Goal: Information Seeking & Learning: Learn about a topic

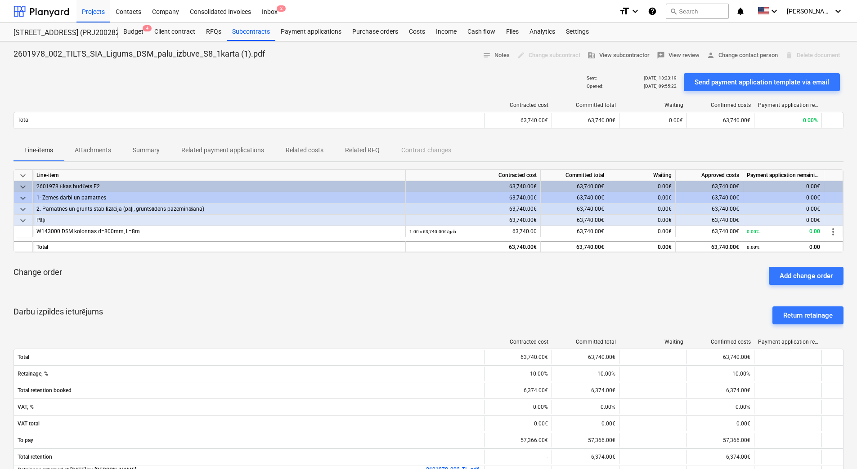
drag, startPoint x: 241, startPoint y: 43, endPoint x: 282, endPoint y: 59, distance: 43.8
click at [282, 59] on div "2601978_002_TILTS_SIA_Ligums_DSM_palu_izbuve_S8_1karta (1).pdf notes Notes edit…" at bounding box center [428, 372] width 857 height 663
click at [282, 59] on div "2601978_002_TILTS_SIA_Ligums_DSM_palu_izbuve_S8_1karta (1).pdf notes Notes edit…" at bounding box center [428, 56] width 830 height 14
drag, startPoint x: 264, startPoint y: 53, endPoint x: 18, endPoint y: 51, distance: 246.0
click at [18, 51] on div "2601978_002_TILTS_SIA_Ligums_DSM_palu_izbuve_S8_1karta (1).pdf notes Notes edit…" at bounding box center [428, 56] width 830 height 14
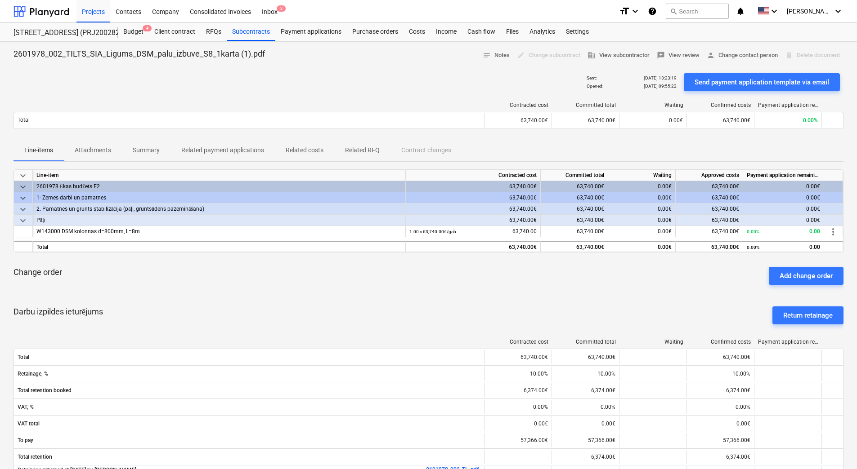
drag, startPoint x: 18, startPoint y: 51, endPoint x: 12, endPoint y: 55, distance: 6.9
click at [12, 55] on div "2601978_002_TILTS_SIA_Ligums_DSM_palu_izbuve_S8_1karta (1).pdf notes Notes edit…" at bounding box center [428, 372] width 857 height 663
click at [381, 96] on div "Contracted cost Committed total Waiting Confirmed costs Payment application rem…" at bounding box center [428, 117] width 830 height 45
click at [55, 84] on div "Sent : [DATE] 13:23:19 Opened : [DATE] 09:55:22 Send payment application templa…" at bounding box center [428, 82] width 830 height 25
click at [56, 84] on div "Sent : [DATE] 13:23:19 Opened : [DATE] 09:55:22 Send payment application templa…" at bounding box center [428, 82] width 830 height 25
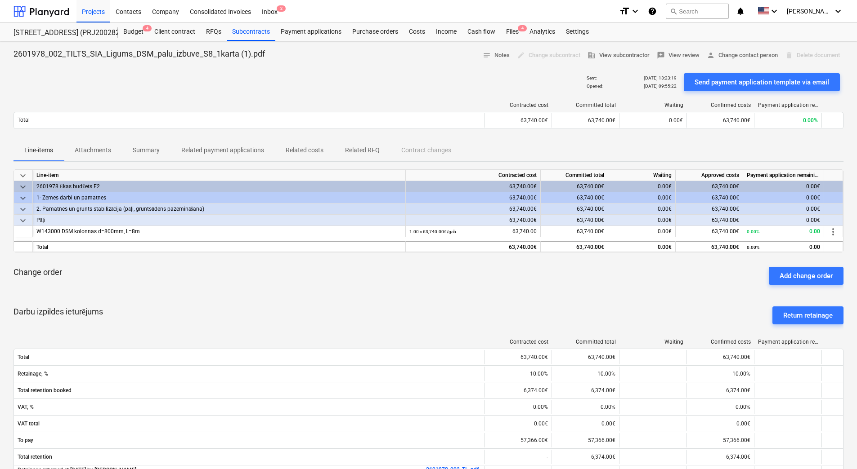
click at [56, 84] on div "Sent : [DATE] 13:23:19 Opened : [DATE] 09:55:22 Send payment application templa…" at bounding box center [428, 82] width 830 height 25
click at [47, 68] on div "2601978_002_TILTS_SIA_Ligums_DSM_palu_izbuve_S8_1karta (1).pdf notes Notes edit…" at bounding box center [428, 372] width 857 height 663
click at [454, 298] on div "keyboard_arrow_down Line-item Contracted cost Committed total Waiting Approved …" at bounding box center [428, 370] width 830 height 401
click at [453, 296] on div "keyboard_arrow_down Line-item Contracted cost Committed total Waiting Approved …" at bounding box center [428, 370] width 830 height 401
click at [373, 281] on div "Change order Add change order" at bounding box center [428, 276] width 830 height 32
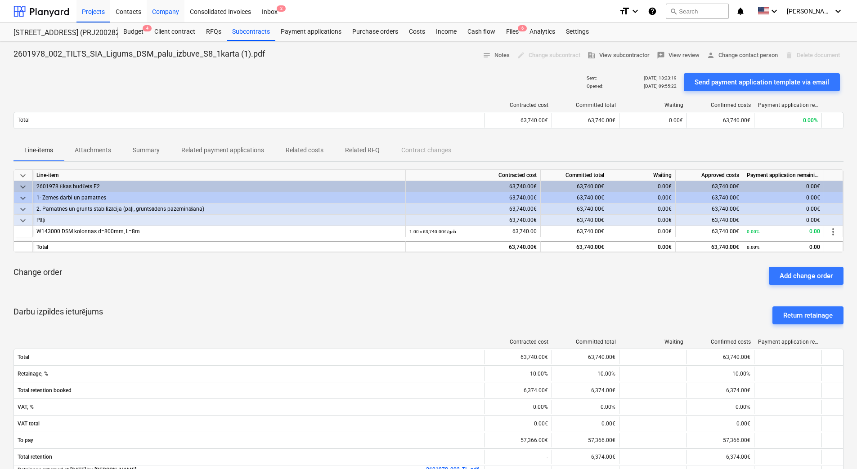
click at [165, 13] on div "Company" at bounding box center [166, 11] width 38 height 23
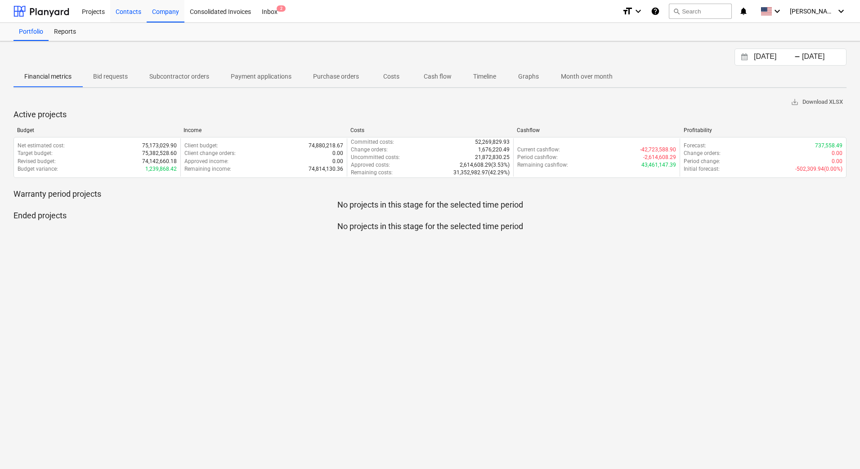
click at [134, 19] on div "Contacts" at bounding box center [128, 11] width 36 height 23
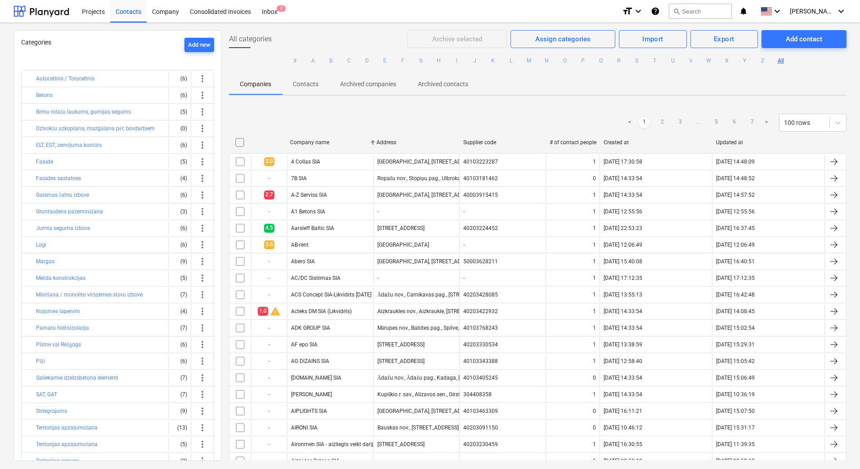
click at [618, 61] on button "R" at bounding box center [618, 60] width 11 height 11
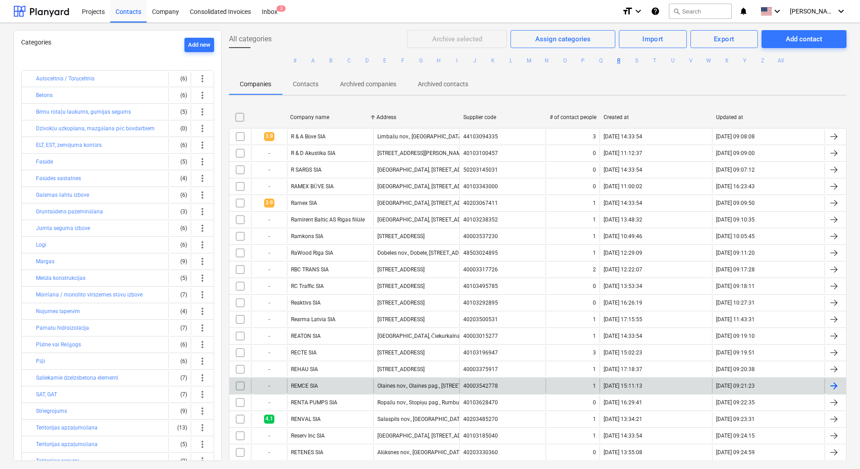
scroll to position [405, 0]
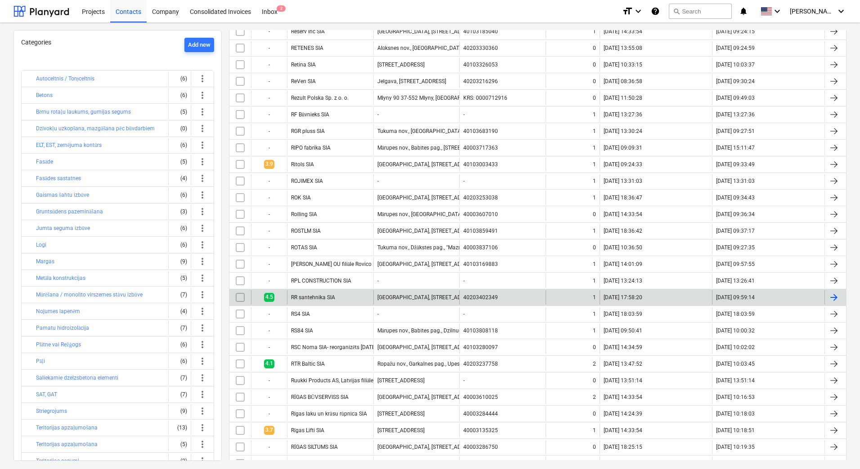
click at [335, 294] on div "RR santehnika SIA" at bounding box center [330, 298] width 86 height 14
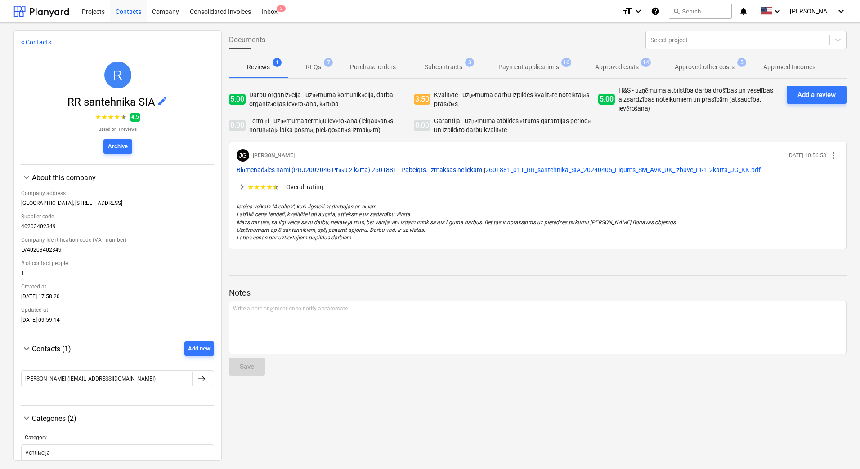
click at [313, 168] on span "Blūmenadāles nami (PRJ2002046 Prūšu 2 kārta) 2601881 - Pabeigts. Izmaksas nelie…" at bounding box center [360, 169] width 247 height 7
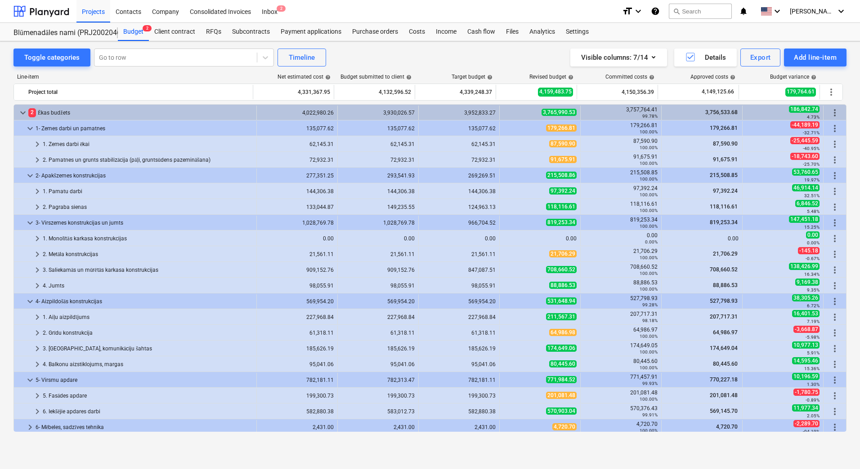
scroll to position [317, 0]
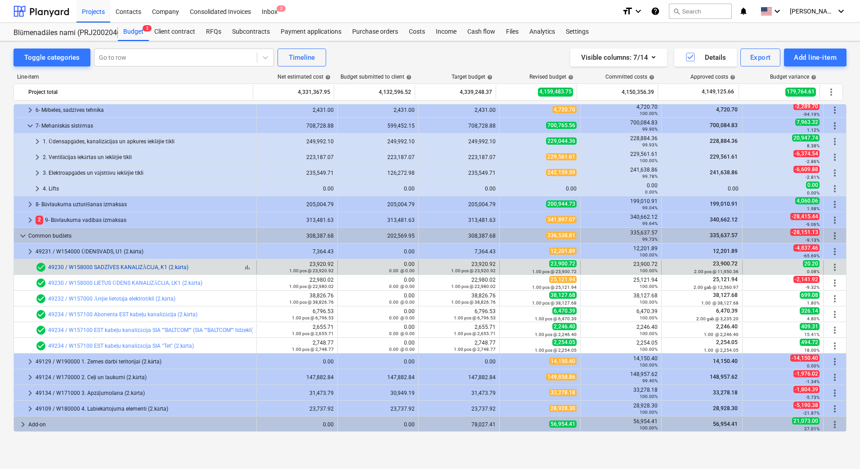
click at [131, 267] on link "49230 / W158000 SADZĪVES KANALIZĀCIJA, K1 (2.kārta)" at bounding box center [118, 267] width 140 height 6
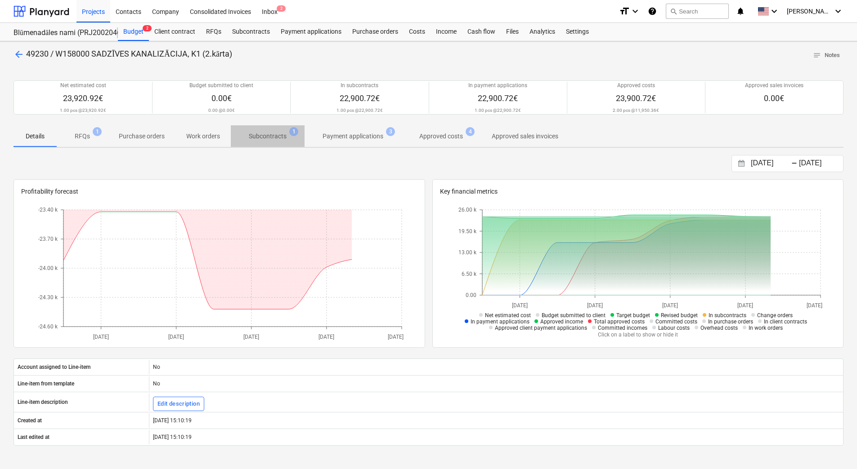
click at [258, 145] on button "Subcontracts 1" at bounding box center [268, 136] width 74 height 22
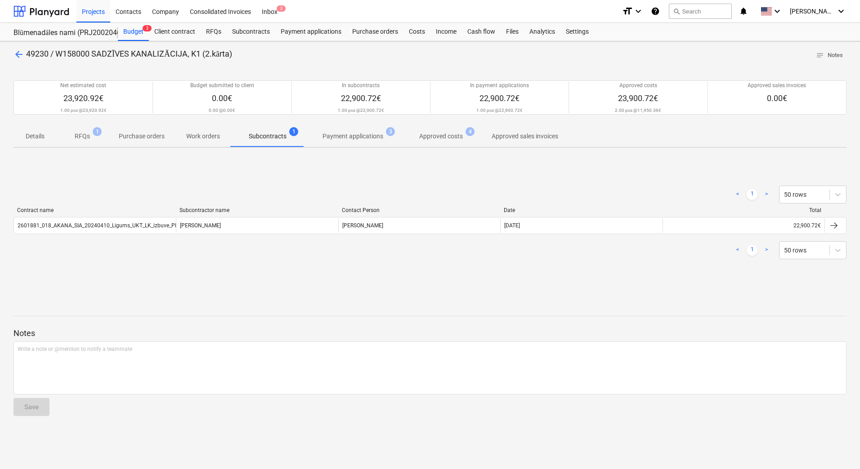
click at [136, 235] on div "Contract name Subcontractor name Contact Person Date Total 2601881_018_AKANA_SI…" at bounding box center [429, 222] width 833 height 31
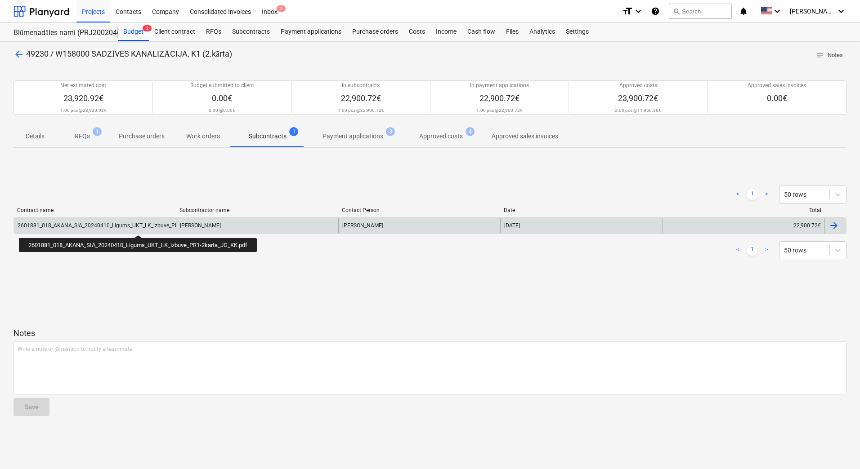
click at [140, 227] on div "2601881_018_AKANA_SIA_20240410_Ligums_UKT_LK_izbuve_PR1-2karta_JG_KK.pdf" at bounding box center [122, 226] width 209 height 6
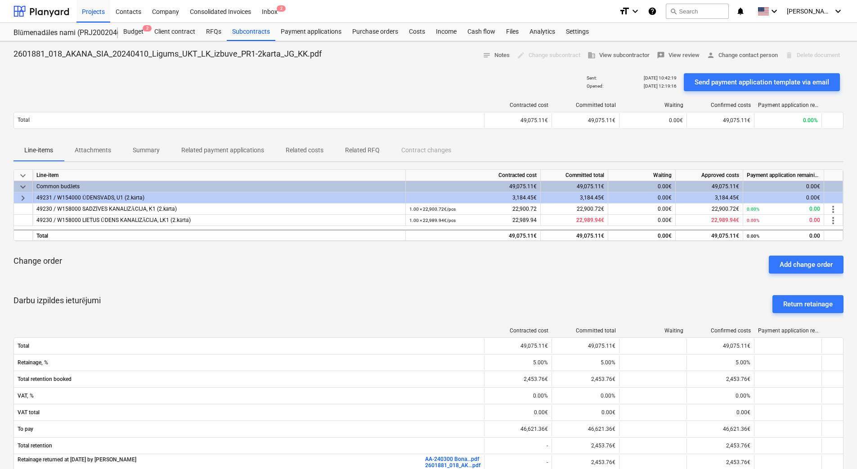
click at [88, 141] on button "Attachments" at bounding box center [93, 151] width 58 height 22
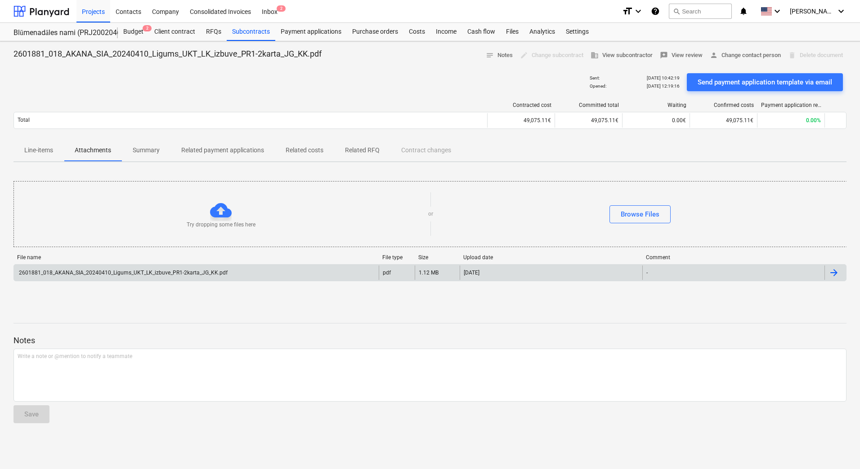
click at [141, 270] on div "2601881_018_AKANA_SIA_20240410_Ligums_UKT_LK_izbuve_PR1-2karta_JG_KK.pdf" at bounding box center [123, 273] width 210 height 6
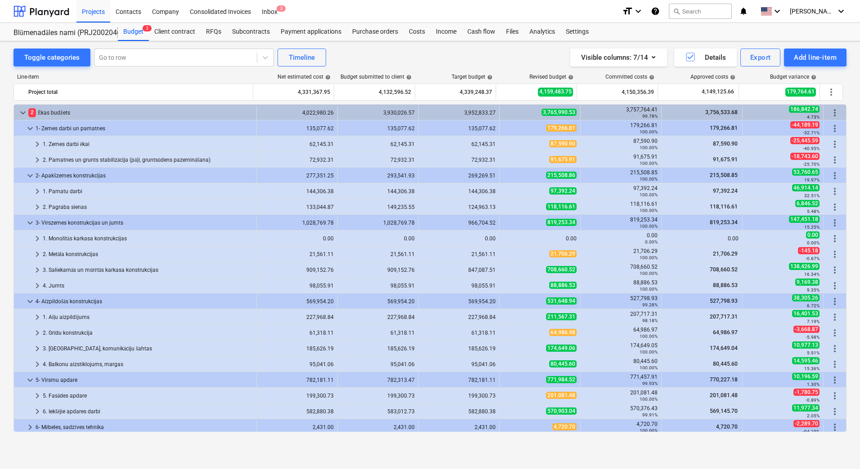
scroll to position [183, 0]
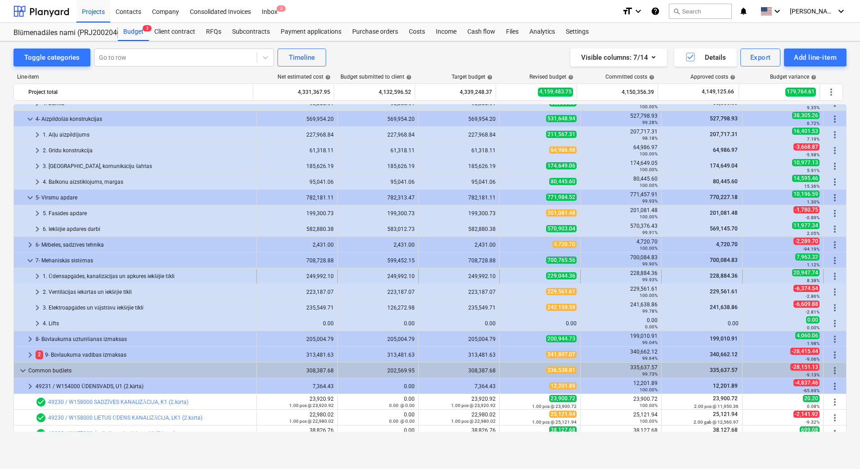
click at [35, 274] on span "keyboard_arrow_right" at bounding box center [37, 276] width 11 height 11
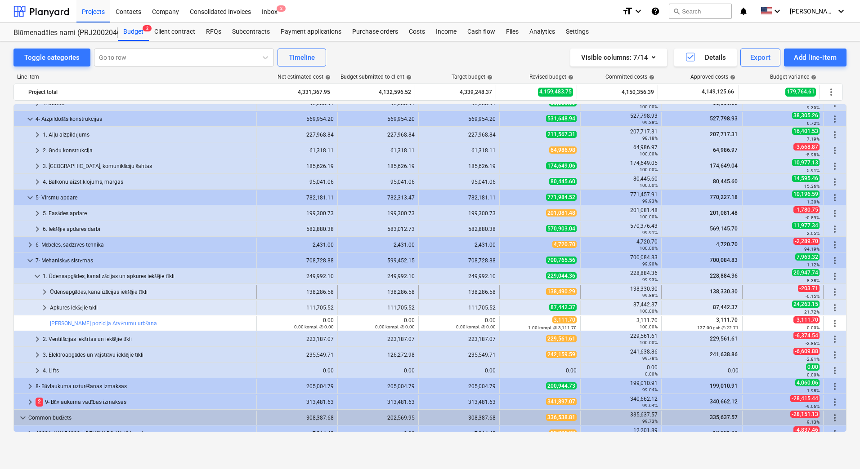
click at [84, 291] on div "Ūdensapgādes, kanalizācijas iekšējie tīkli" at bounding box center [151, 292] width 203 height 14
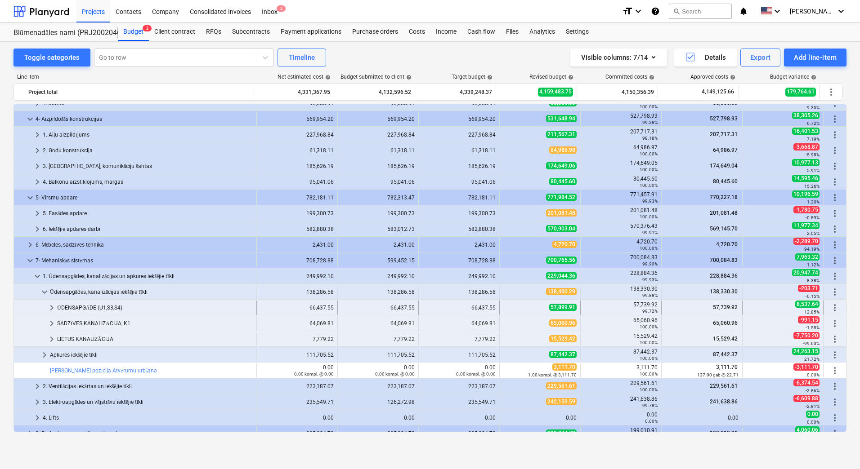
click at [94, 311] on div "ŪDENSAPGĀDE (U1,S3,S4)" at bounding box center [155, 308] width 196 height 14
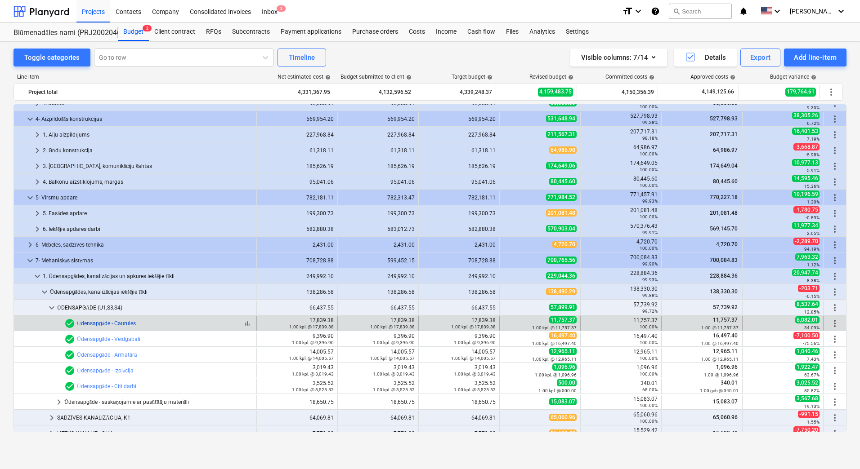
click at [87, 323] on link "Ūdensapgāde - Caurules" at bounding box center [106, 324] width 59 height 6
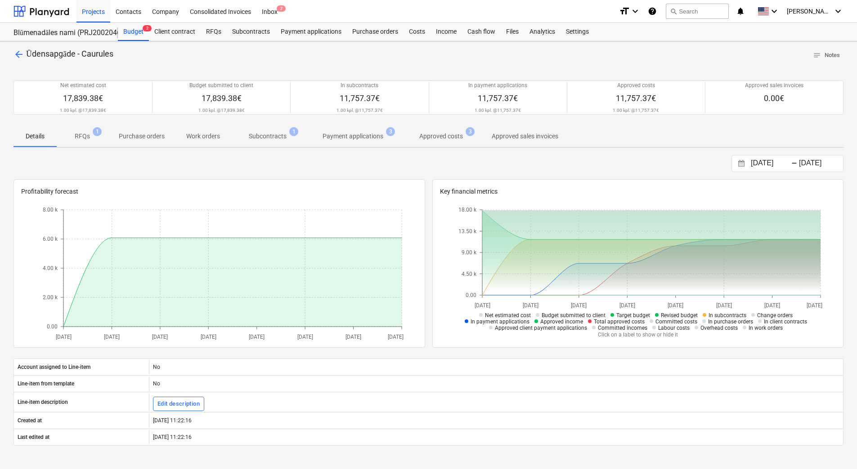
click at [268, 141] on p "Subcontracts" at bounding box center [268, 136] width 38 height 9
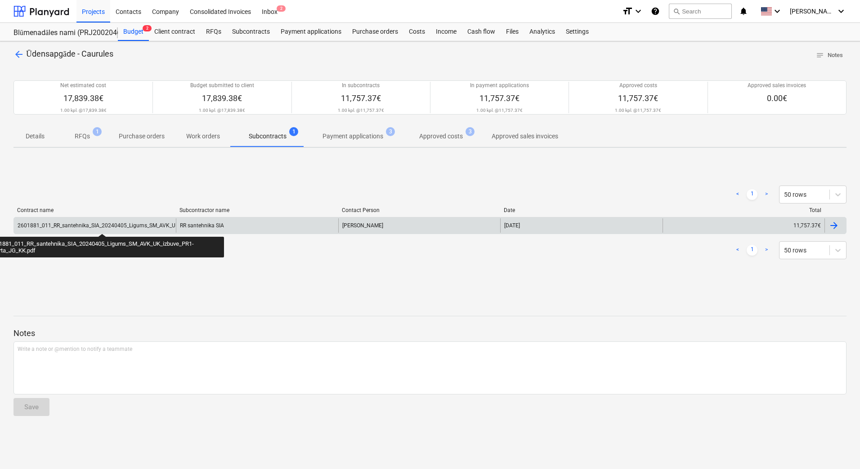
click at [102, 226] on div "2601881_011_RR_santehnika_SIA_20240405_Ligums_SM_AVK_UK_izbuve_PR1-2karta_JG_KK…" at bounding box center [136, 226] width 237 height 6
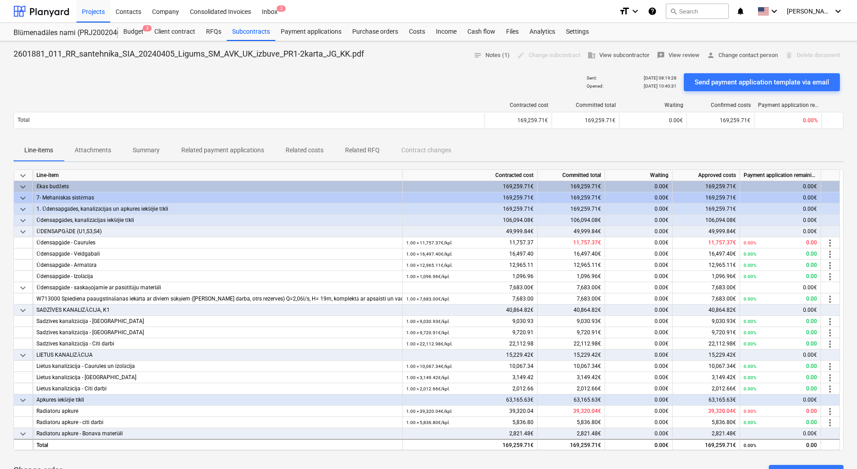
click at [100, 146] on p "Attachments" at bounding box center [93, 150] width 36 height 9
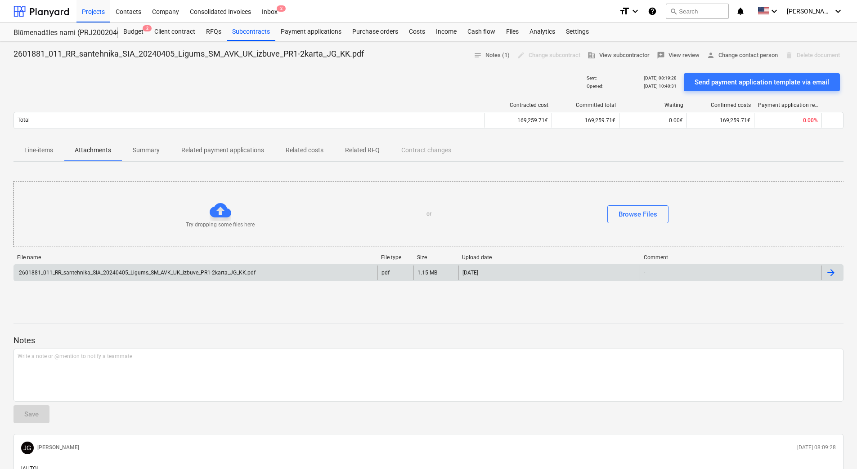
click at [120, 264] on div "2601881_011_RR_santehnika_SIA_20240405_Ligums_SM_AVK_UK_izbuve_PR1-2karta_JG_KK…" at bounding box center [428, 272] width 830 height 17
click at [119, 268] on div "2601881_011_RR_santehnika_SIA_20240405_Ligums_SM_AVK_UK_izbuve_PR1-2karta_JG_KK…" at bounding box center [195, 273] width 363 height 14
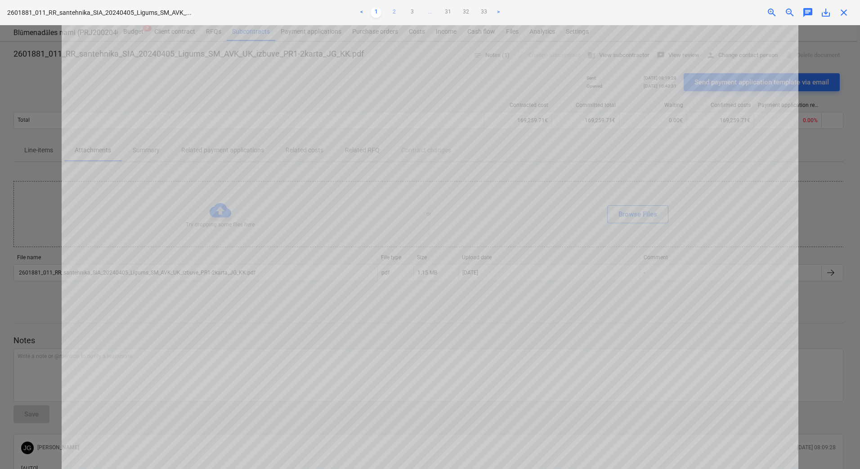
click at [393, 10] on link "2" at bounding box center [394, 12] width 11 height 11
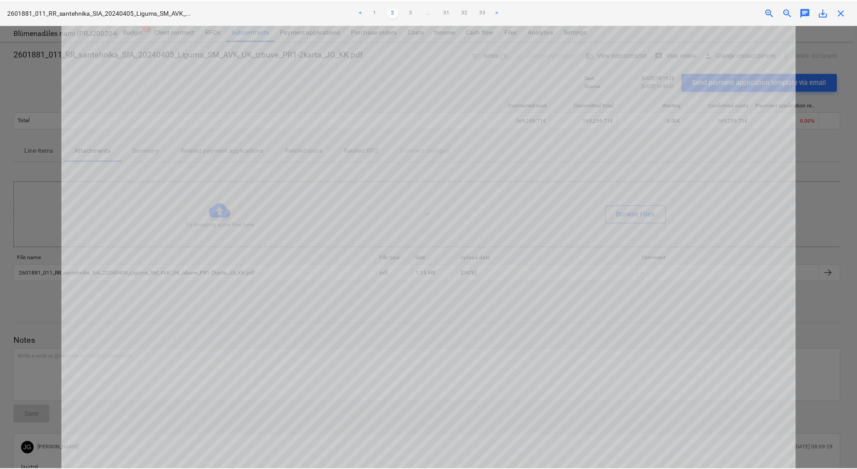
scroll to position [90, 0]
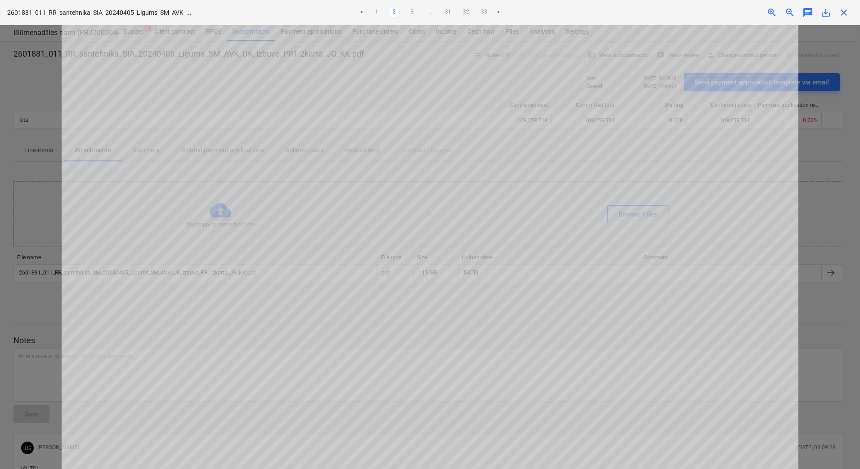
click at [29, 123] on div at bounding box center [430, 247] width 860 height 444
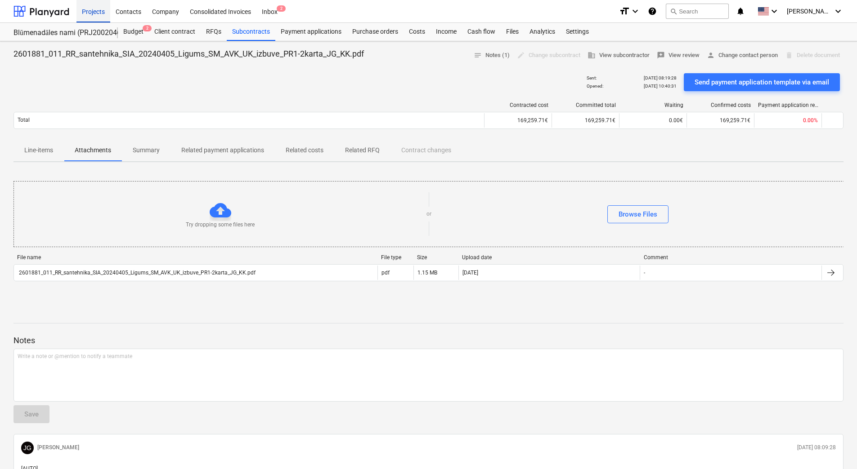
click at [97, 13] on div "Projects" at bounding box center [93, 11] width 34 height 23
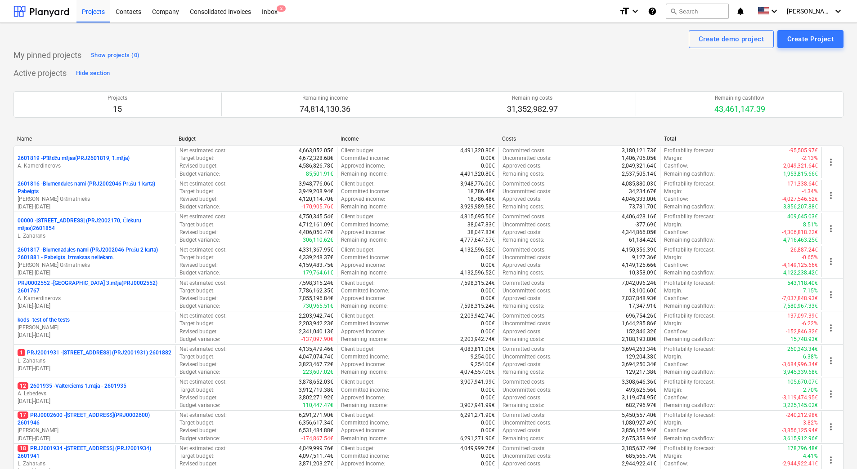
drag, startPoint x: 512, startPoint y: 55, endPoint x: 507, endPoint y: 69, distance: 15.1
click at [512, 55] on div "My pinned projects Show projects (0)" at bounding box center [428, 55] width 830 height 14
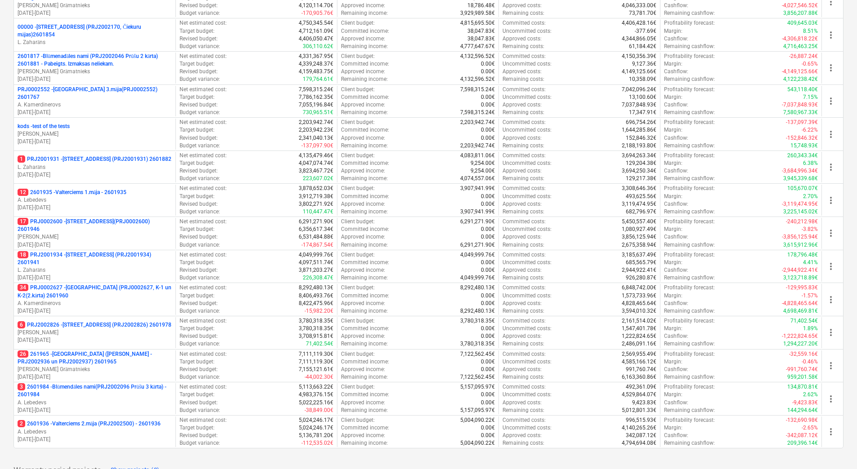
scroll to position [180, 0]
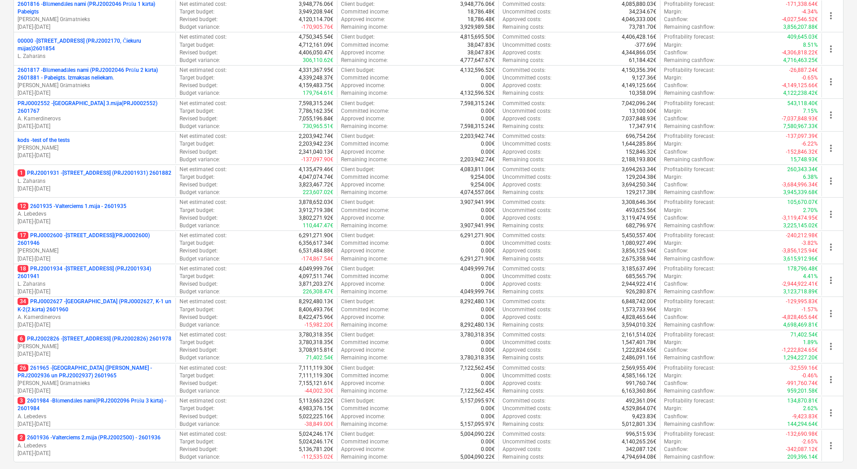
click at [8, 300] on div "Create demo project Create Project My pinned projects Show projects (0) Active …" at bounding box center [428, 189] width 857 height 692
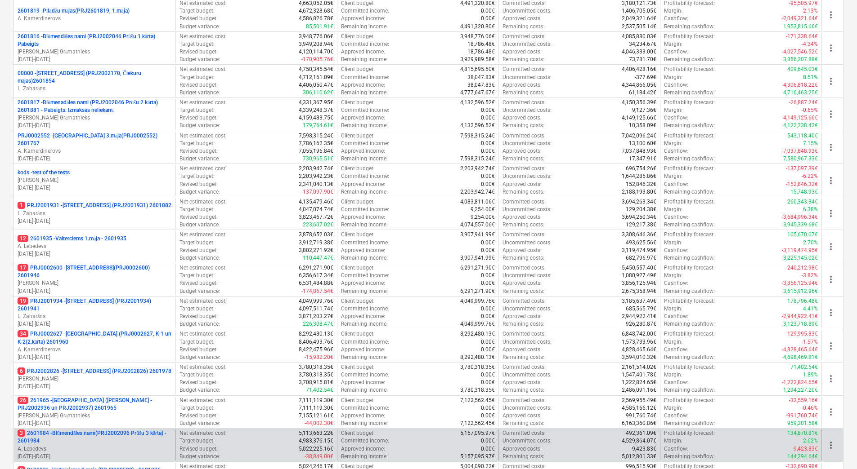
scroll to position [245, 0]
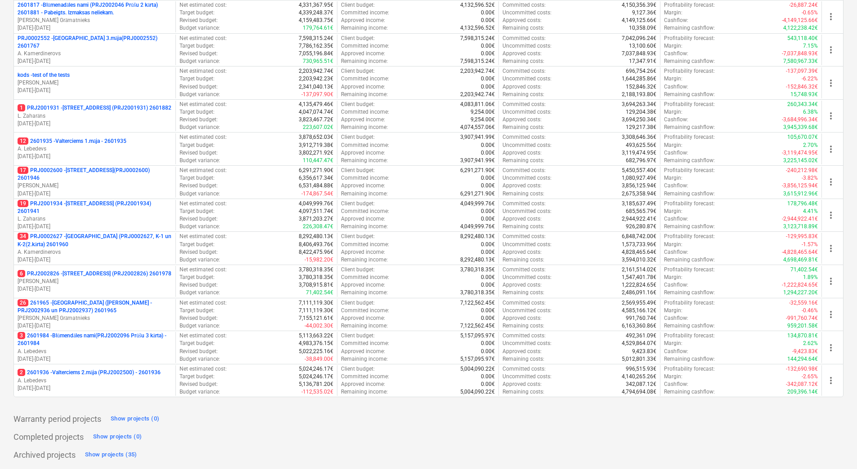
click at [9, 63] on div "Create demo project Create Project My pinned projects Show projects (0) Active …" at bounding box center [428, 124] width 857 height 692
click at [3, 250] on div "Create demo project Create Project My pinned projects Show projects (0) Active …" at bounding box center [428, 124] width 857 height 692
click at [9, 182] on div "Create demo project Create Project My pinned projects Show projects (0) Active …" at bounding box center [428, 124] width 857 height 692
